Goal: Information Seeking & Learning: Find specific page/section

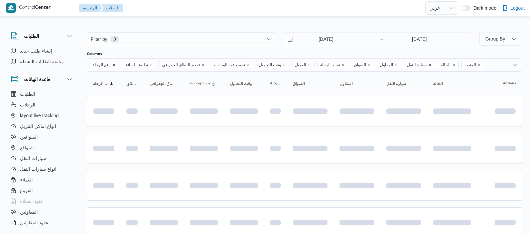
select select "ar"
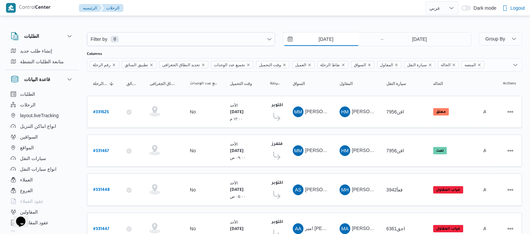
click at [312, 38] on input "[DATE]" at bounding box center [321, 38] width 76 height 13
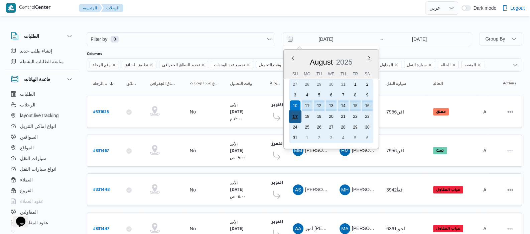
click at [294, 117] on div "17" at bounding box center [295, 116] width 13 height 13
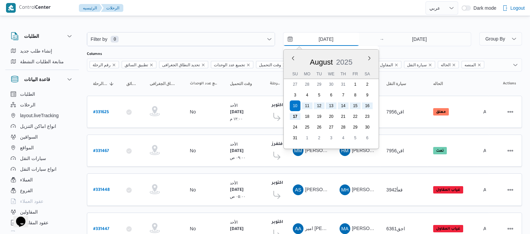
type input "[DATE]"
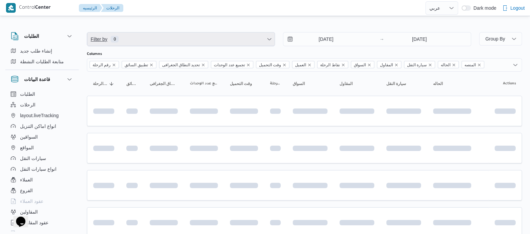
click at [142, 43] on span "Filter by 0" at bounding box center [181, 38] width 188 height 13
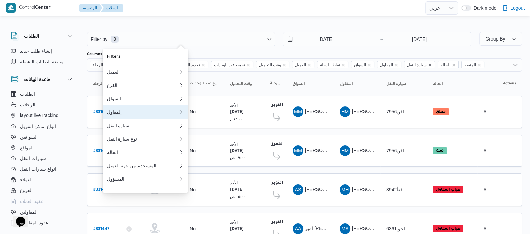
click at [117, 113] on div "المقاول" at bounding box center [143, 111] width 72 height 5
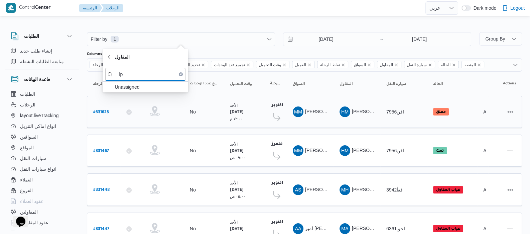
type input "l"
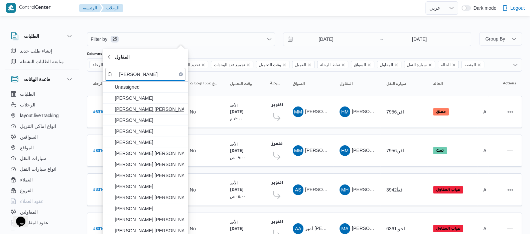
type input "[PERSON_NAME]"
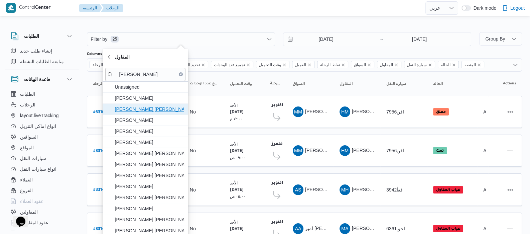
click at [140, 111] on span "[PERSON_NAME] [PERSON_NAME]" at bounding box center [150, 109] width 70 height 8
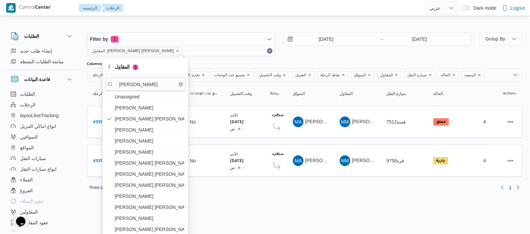
click at [111, 67] on icon "button" at bounding box center [109, 66] width 5 height 5
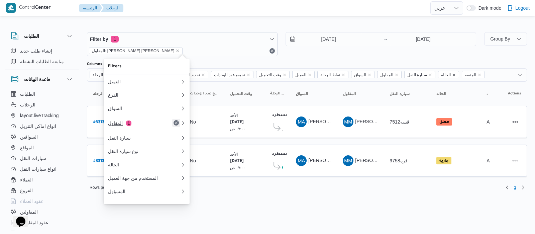
click at [176, 125] on button "Remove" at bounding box center [176, 123] width 8 height 8
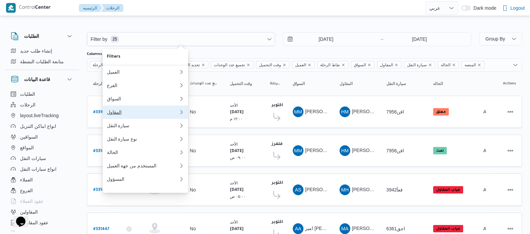
click at [128, 113] on div "المقاول" at bounding box center [142, 111] width 70 height 5
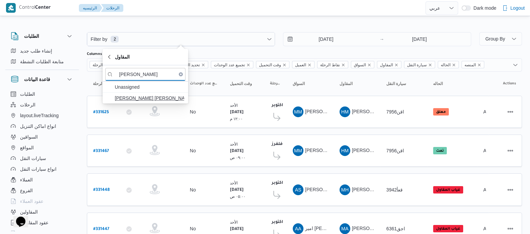
type input "[PERSON_NAME]"
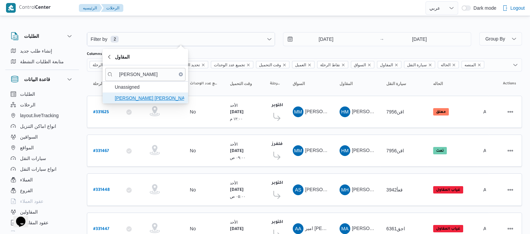
click at [145, 98] on span "[PERSON_NAME] [PERSON_NAME]" at bounding box center [150, 98] width 70 height 8
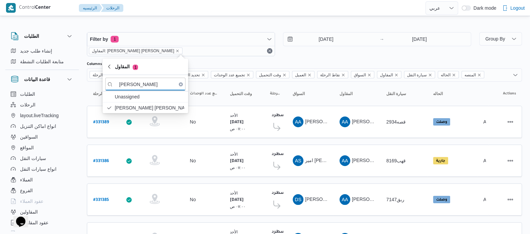
click at [81, 95] on div "الطلبات إنشاء طلب جديد متابعة الطلبات النشطة قاعدة البيانات الطلبات الرحلات lay…" at bounding box center [45, 130] width 80 height 207
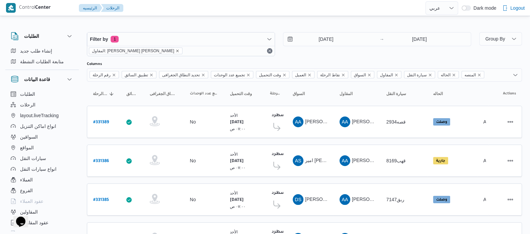
click at [175, 52] on icon "remove selected entity" at bounding box center [177, 51] width 4 height 4
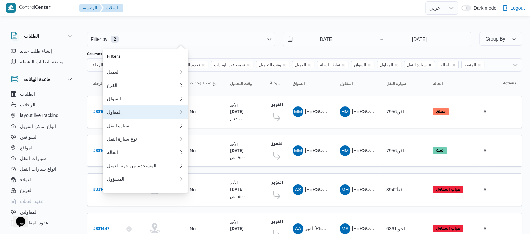
click at [123, 118] on button "المقاول 0" at bounding box center [146, 111] width 86 height 13
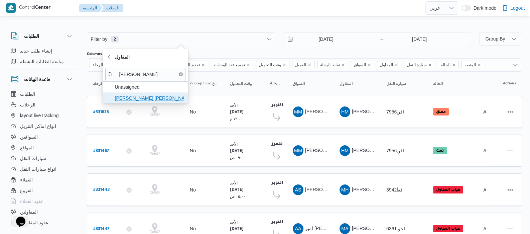
click at [146, 97] on span "[PERSON_NAME] [PERSON_NAME]" at bounding box center [150, 98] width 70 height 8
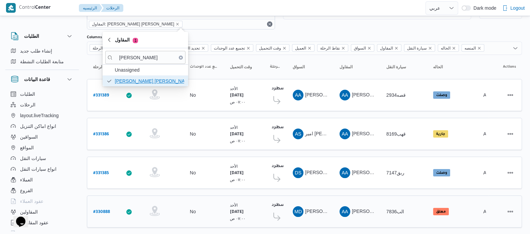
scroll to position [40, 0]
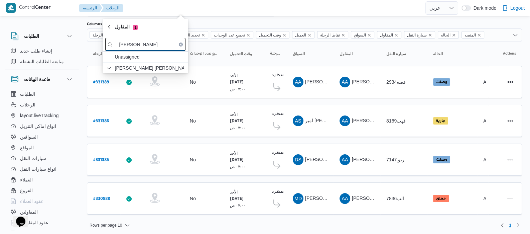
click at [157, 42] on input "[PERSON_NAME]" at bounding box center [145, 44] width 80 height 13
type input "ع"
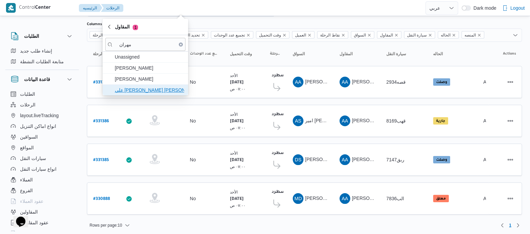
click at [154, 90] on span "علي [PERSON_NAME] [PERSON_NAME]" at bounding box center [150, 90] width 70 height 8
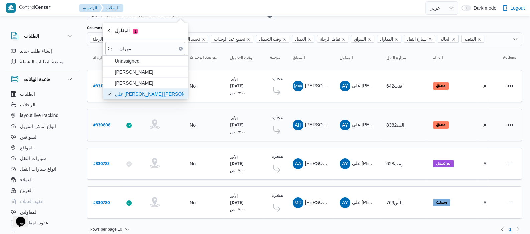
scroll to position [40, 0]
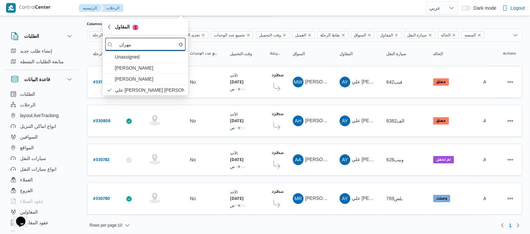
click at [150, 45] on input "مهران" at bounding box center [145, 44] width 80 height 13
type input "م"
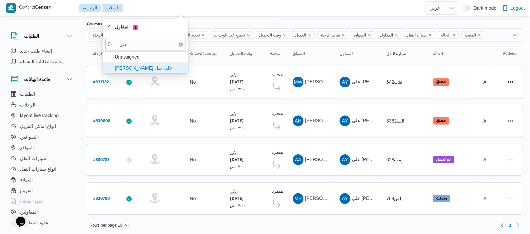
click at [149, 67] on span "[PERSON_NAME] على جبل" at bounding box center [150, 68] width 70 height 8
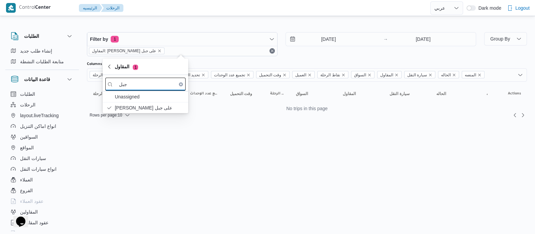
click at [148, 85] on input "جبل" at bounding box center [145, 84] width 80 height 13
type input "ج"
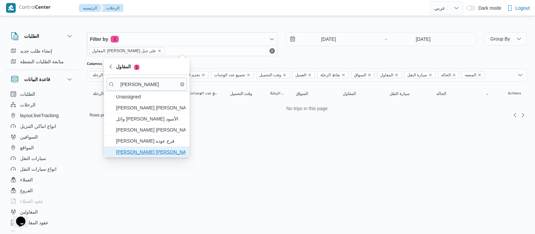
click at [159, 151] on span "[PERSON_NAME] [PERSON_NAME]" at bounding box center [151, 152] width 70 height 8
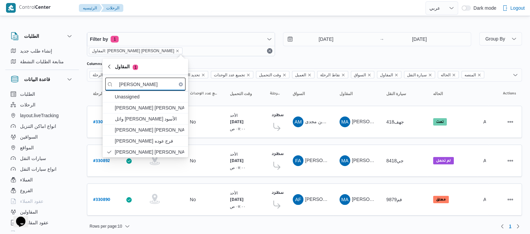
click at [157, 86] on input "[PERSON_NAME]" at bounding box center [145, 84] width 80 height 13
type input "م"
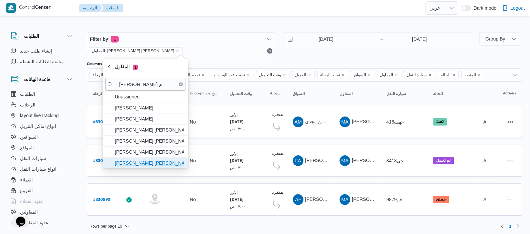
click at [152, 163] on span "[PERSON_NAME] [PERSON_NAME]" at bounding box center [150, 163] width 70 height 8
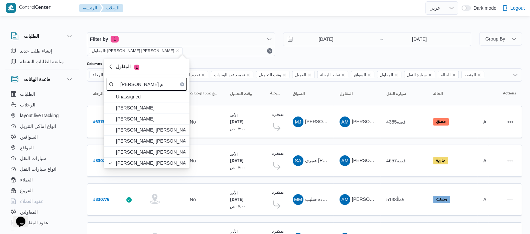
click at [155, 83] on input "[PERSON_NAME] م" at bounding box center [147, 84] width 80 height 13
type input "ع"
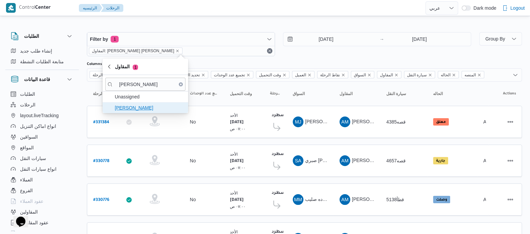
click at [158, 110] on span "[PERSON_NAME]" at bounding box center [150, 108] width 70 height 8
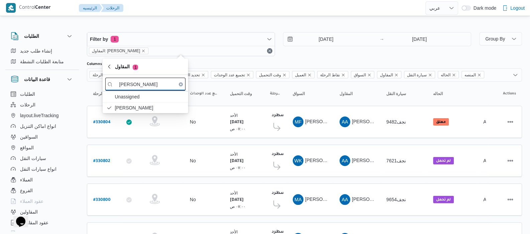
click at [159, 85] on input "[PERSON_NAME]" at bounding box center [145, 84] width 80 height 13
type input "ع"
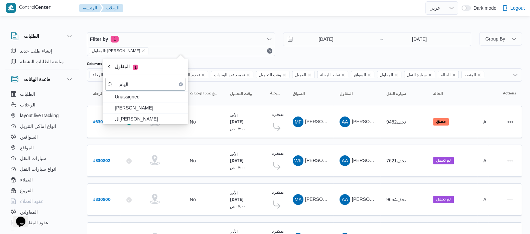
type input "الهام"
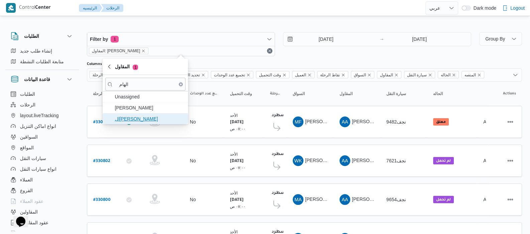
click at [159, 120] on span "ال[PERSON_NAME]" at bounding box center [150, 119] width 70 height 8
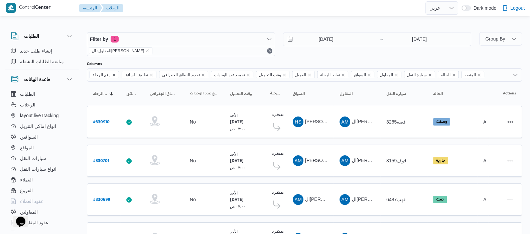
click at [83, 92] on div "الطلبات إنشاء طلب جديد متابعة الطلبات النشطة قاعدة البيانات الطلبات الرحلات lay…" at bounding box center [45, 130] width 80 height 207
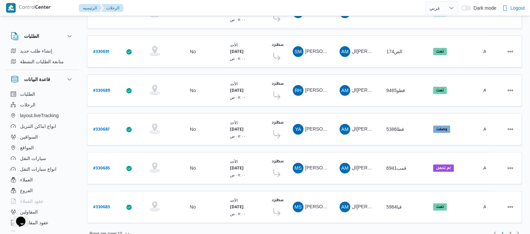
scroll to position [268, 0]
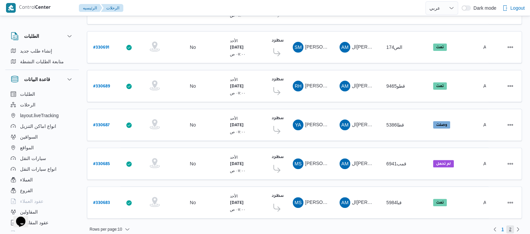
click at [509, 225] on span "2" at bounding box center [510, 229] width 2 height 8
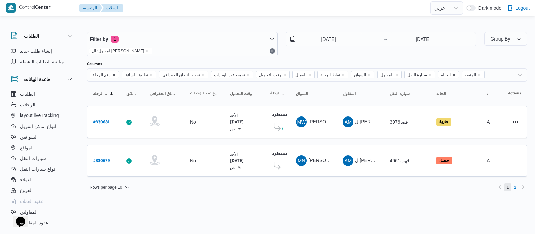
click at [506, 185] on span "1" at bounding box center [507, 187] width 2 height 8
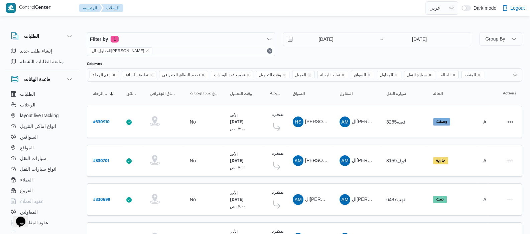
click at [146, 49] on icon "remove selected entity" at bounding box center [147, 51] width 4 height 4
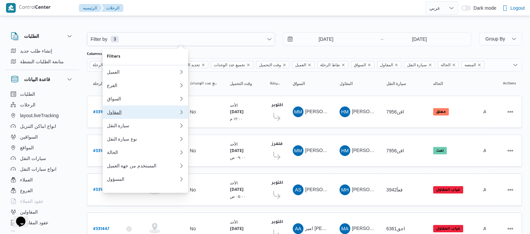
click at [119, 113] on div "المقاول" at bounding box center [142, 111] width 70 height 5
